Goal: Transaction & Acquisition: Purchase product/service

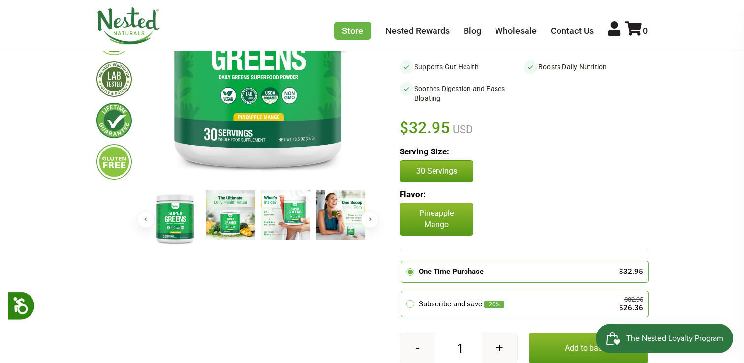
scroll to position [196, 0]
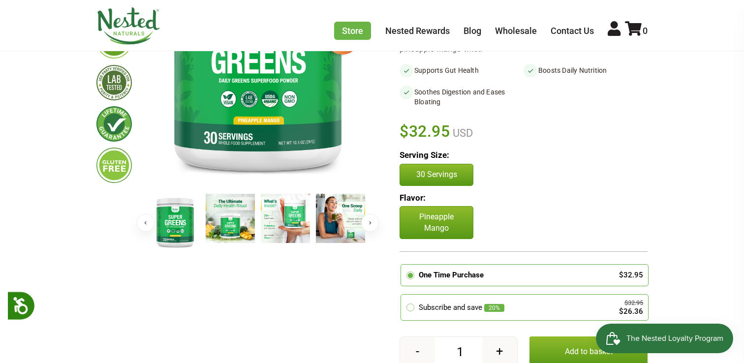
click at [368, 218] on button "Next" at bounding box center [370, 223] width 18 height 18
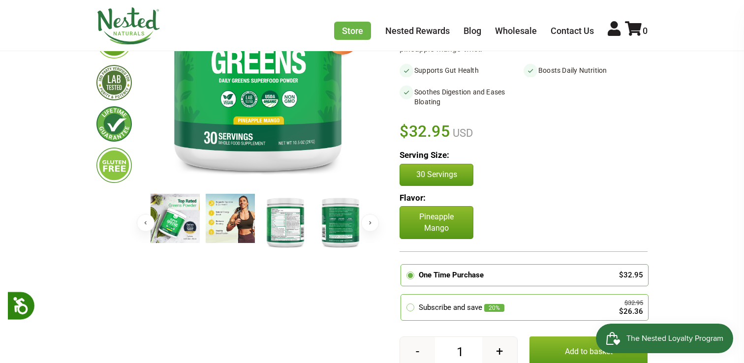
click at [296, 216] on img at bounding box center [285, 222] width 49 height 57
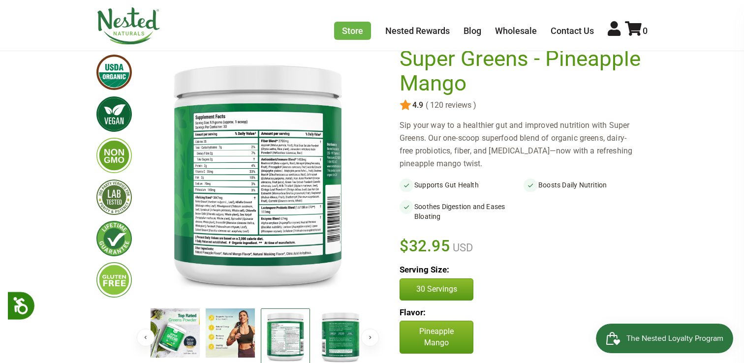
scroll to position [0, 0]
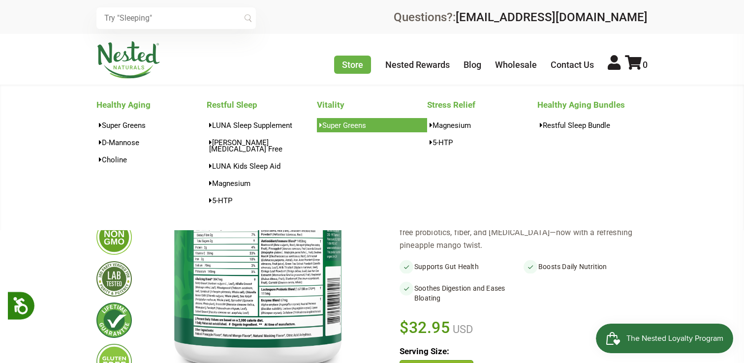
click at [336, 126] on link "Super Greens" at bounding box center [372, 125] width 110 height 14
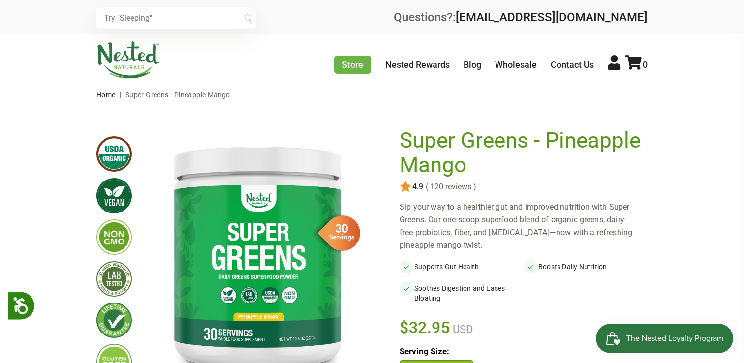
scroll to position [107, 0]
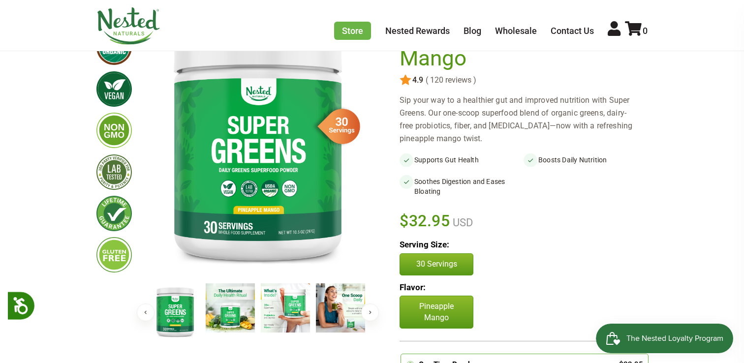
click at [460, 133] on div "Sip your way to a healthier gut and improved nutrition with Super Greens. Our o…" at bounding box center [524, 119] width 248 height 51
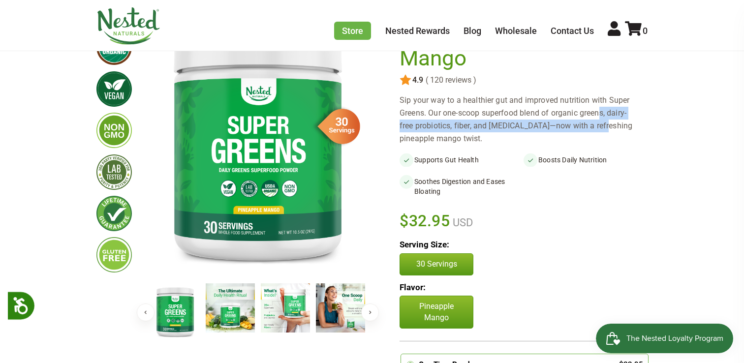
drag, startPoint x: 555, startPoint y: 126, endPoint x: 554, endPoint y: 118, distance: 8.4
click at [554, 118] on div "Sip your way to a healthier gut and improved nutrition with Super Greens. Our o…" at bounding box center [524, 119] width 248 height 51
copy div "organic greens, dairy-free probiotics, fiber, and digestive enzymes"
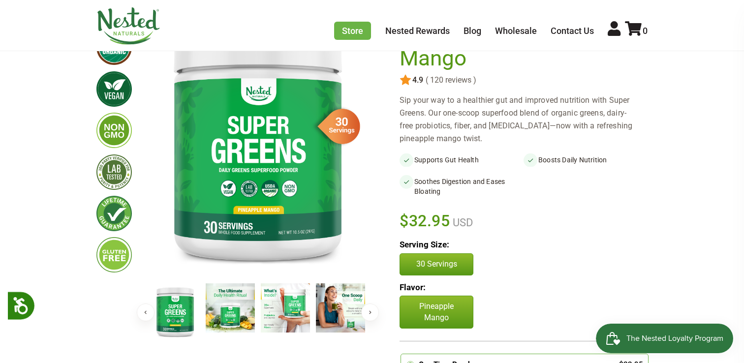
click at [456, 114] on div "Sip your way to a healthier gut and improved nutrition with Super Greens. Our o…" at bounding box center [524, 119] width 248 height 51
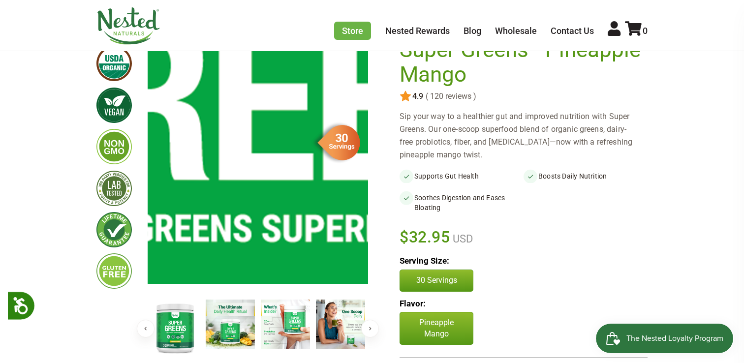
scroll to position [94, 0]
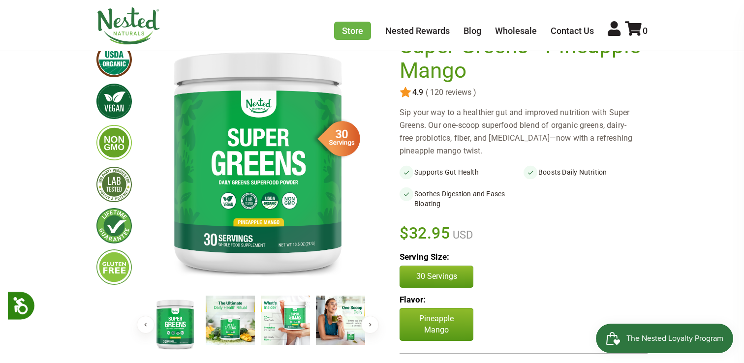
click at [368, 323] on button "Next" at bounding box center [370, 325] width 18 height 18
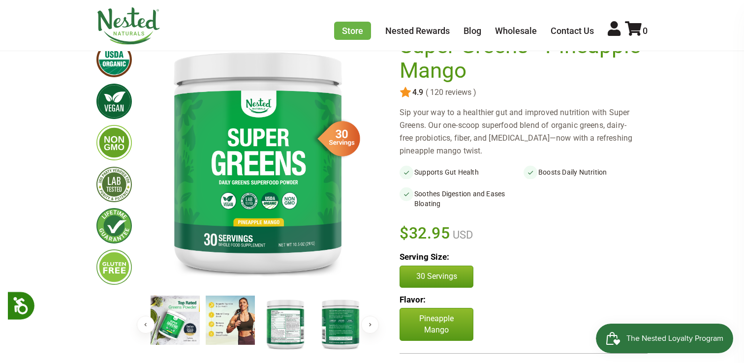
click at [280, 311] on img at bounding box center [285, 324] width 49 height 57
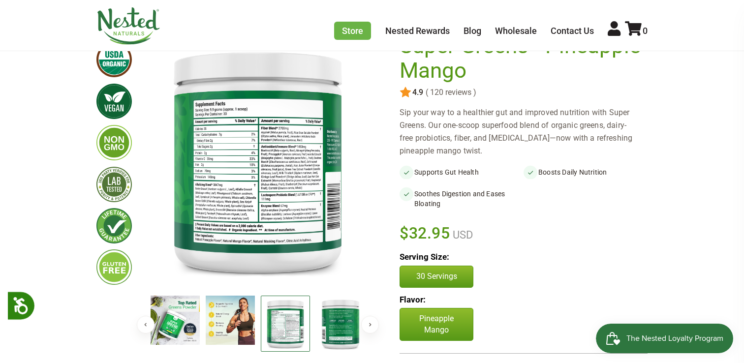
click at [251, 248] on img at bounding box center [258, 160] width 220 height 253
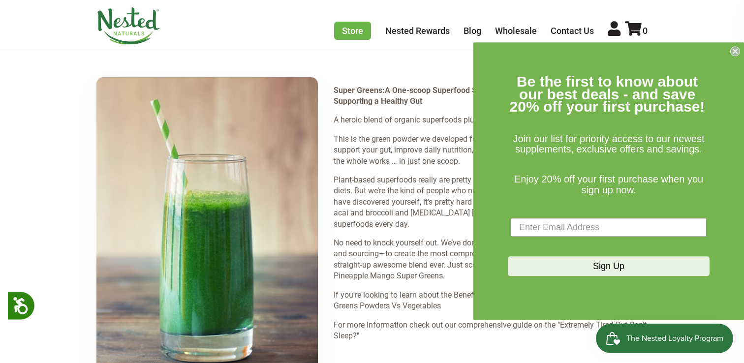
scroll to position [1473, 0]
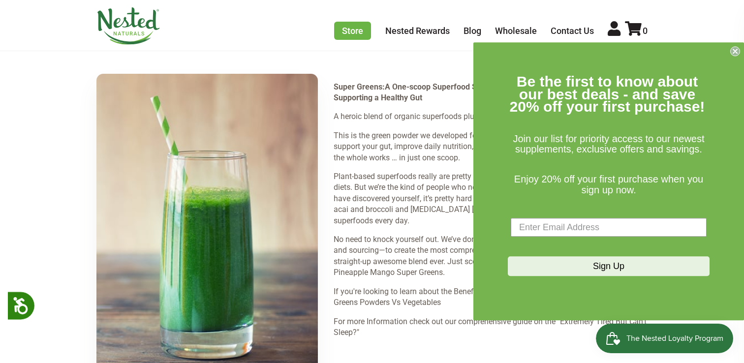
click at [735, 50] on circle "Close dialog" at bounding box center [735, 51] width 9 height 9
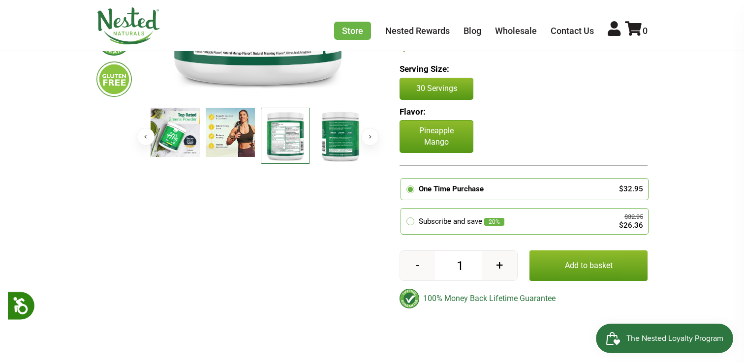
scroll to position [0, 0]
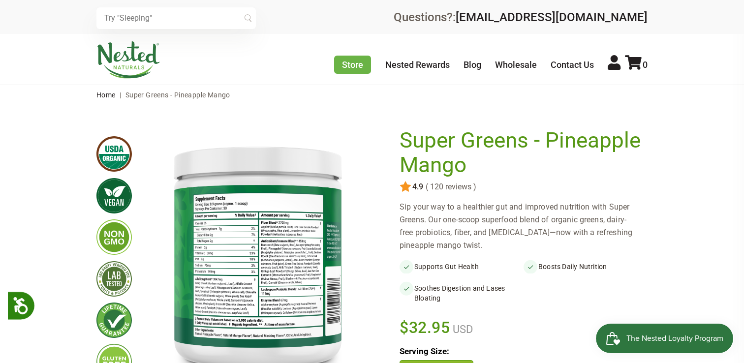
click at [452, 209] on div "Sip your way to a healthier gut and improved nutrition with Super Greens. Our o…" at bounding box center [524, 226] width 248 height 51
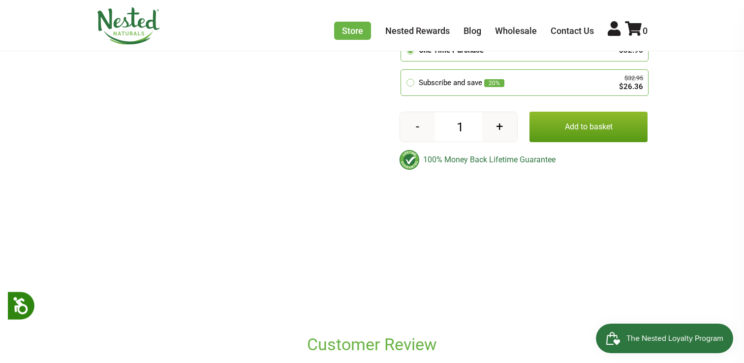
scroll to position [423, 0]
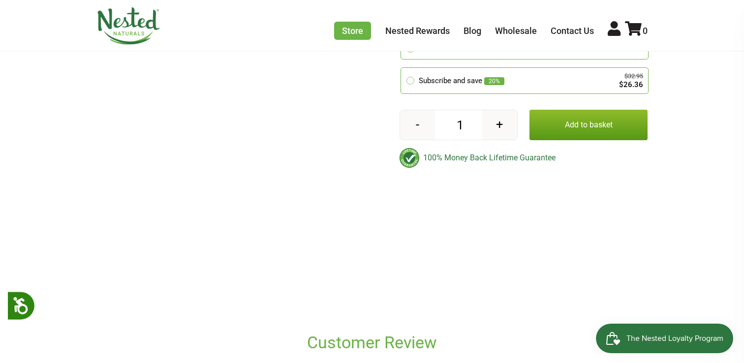
click at [456, 159] on div "100% Money Back Lifetime Guarantee" at bounding box center [524, 158] width 248 height 20
click at [555, 156] on div "100% Money Back Lifetime Guarantee" at bounding box center [524, 158] width 248 height 20
copy div "100% Money Back Lifetime Guarantee"
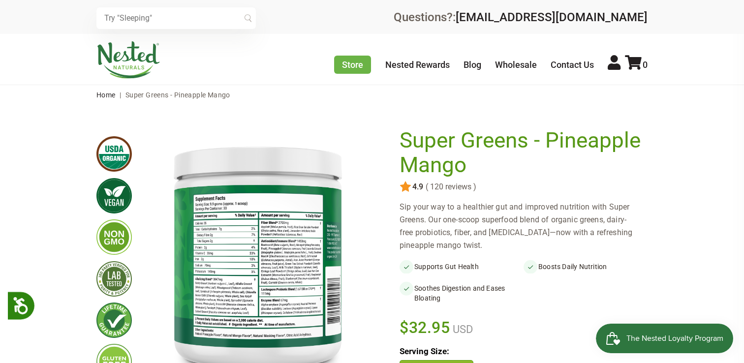
click at [483, 230] on div "Sip your way to a healthier gut and improved nutrition with Super Greens. Our o…" at bounding box center [524, 226] width 248 height 51
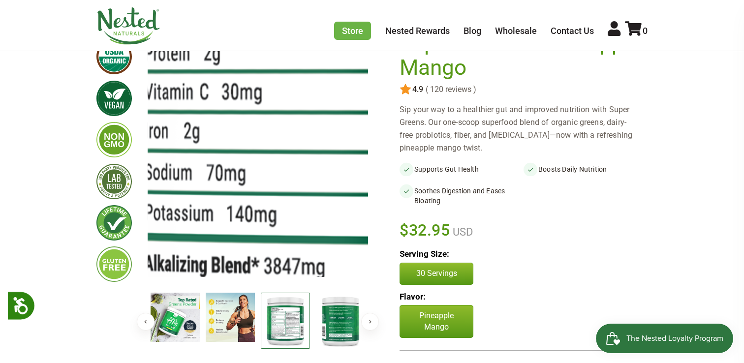
scroll to position [99, 0]
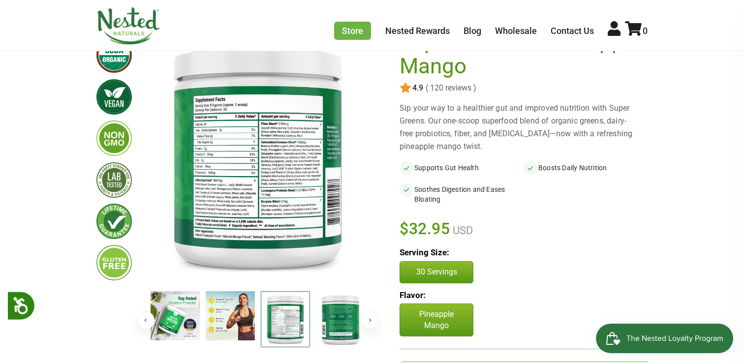
click at [345, 318] on img at bounding box center [340, 319] width 49 height 57
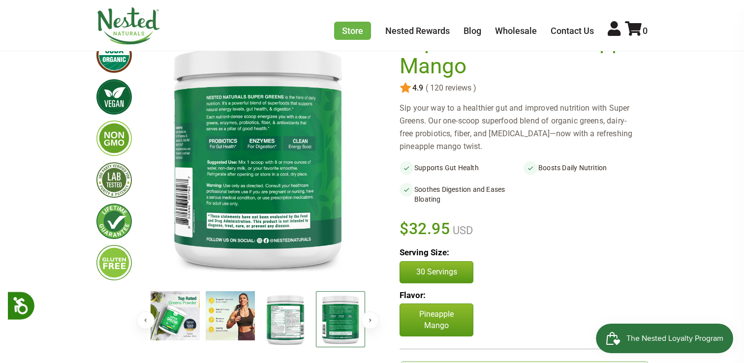
click at [285, 321] on img at bounding box center [285, 319] width 49 height 57
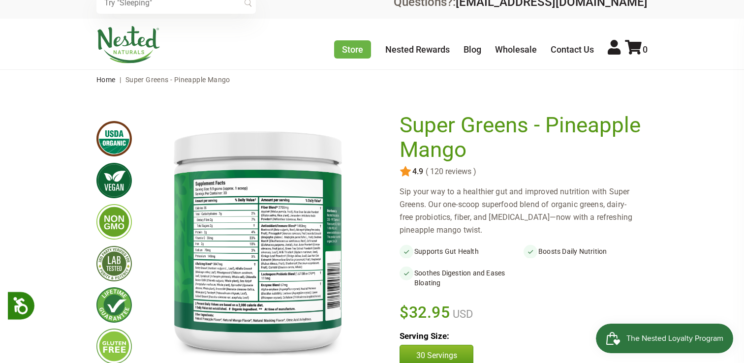
scroll to position [0, 0]
